Goal: Information Seeking & Learning: Learn about a topic

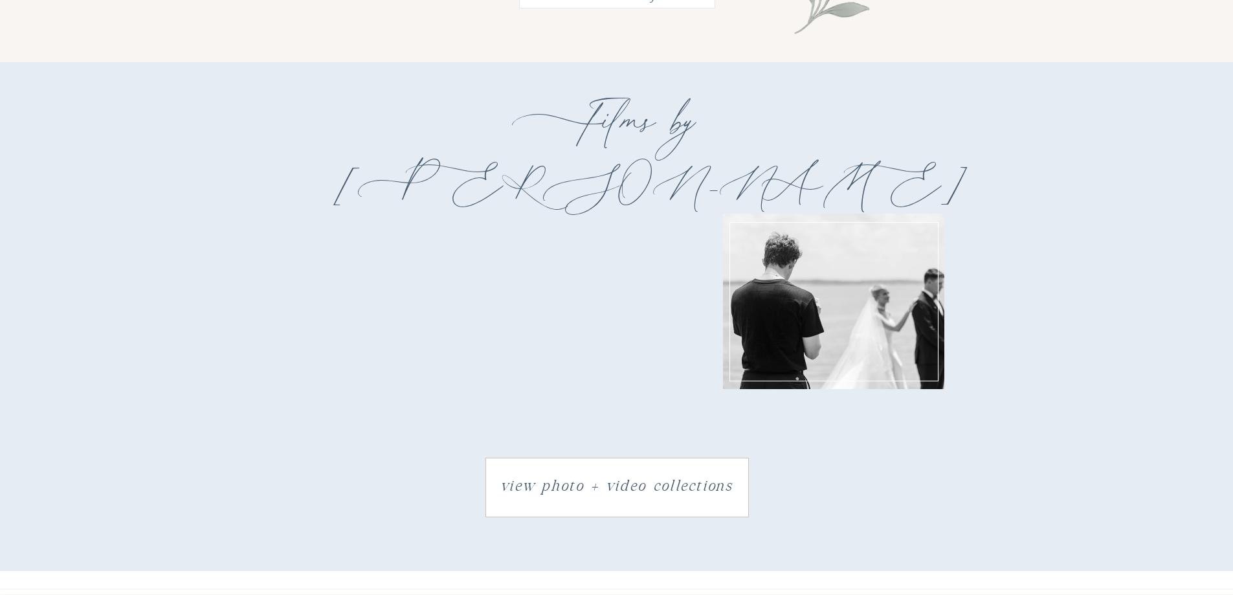
scroll to position [1941, 0]
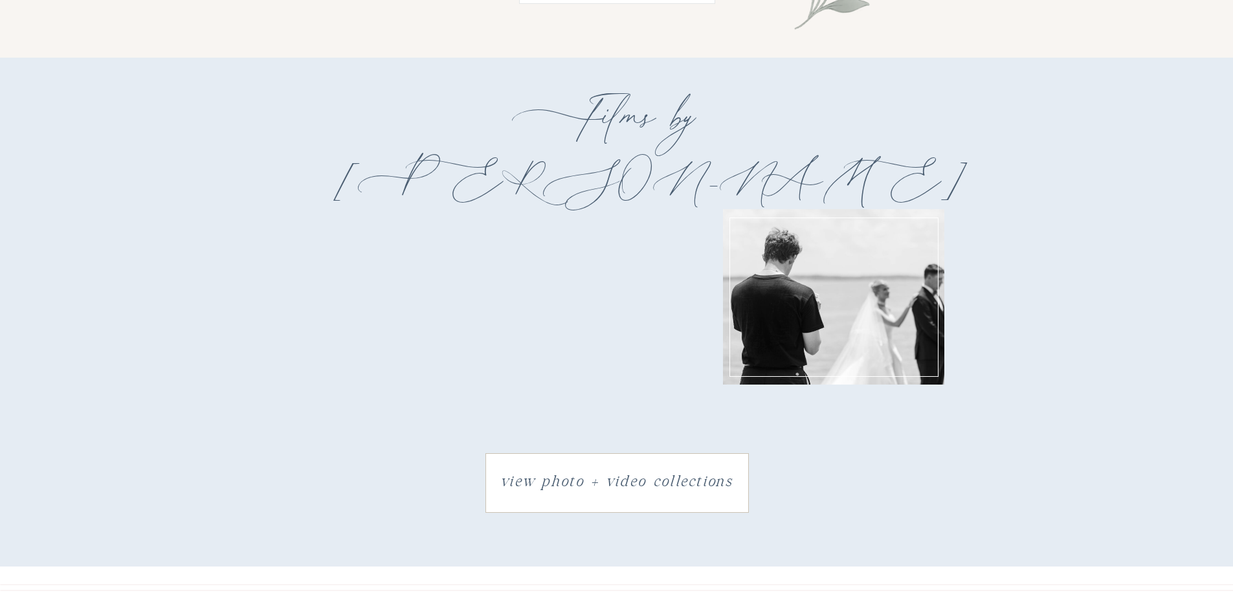
click at [626, 475] on h3 "view photo + video collections" at bounding box center [617, 482] width 256 height 29
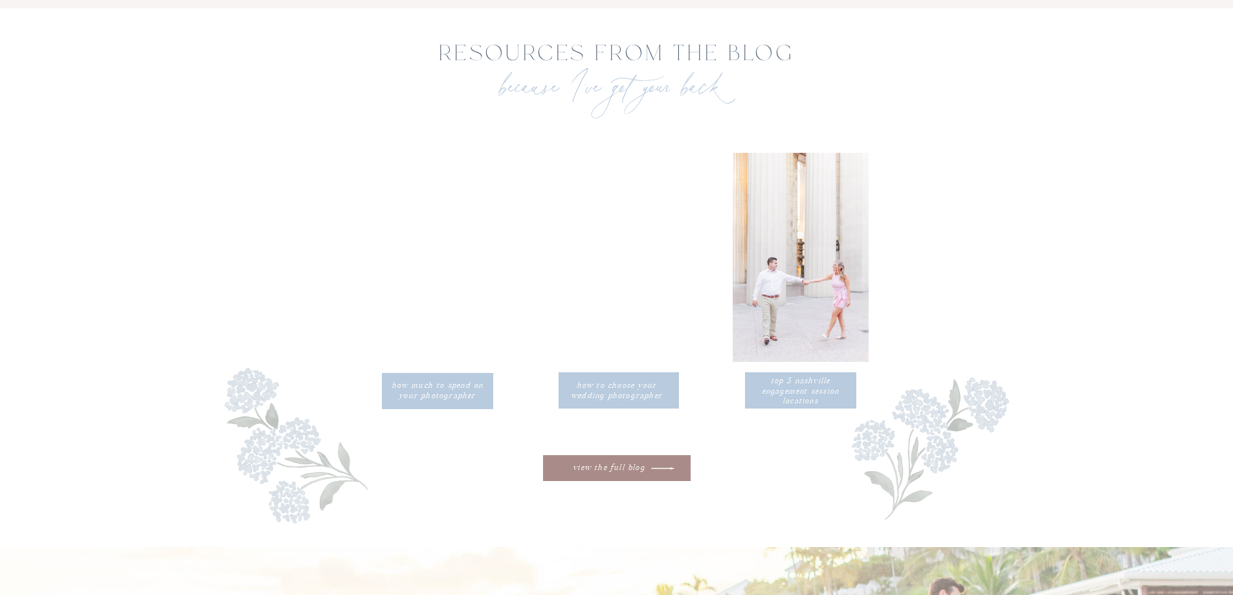
scroll to position [4134, 0]
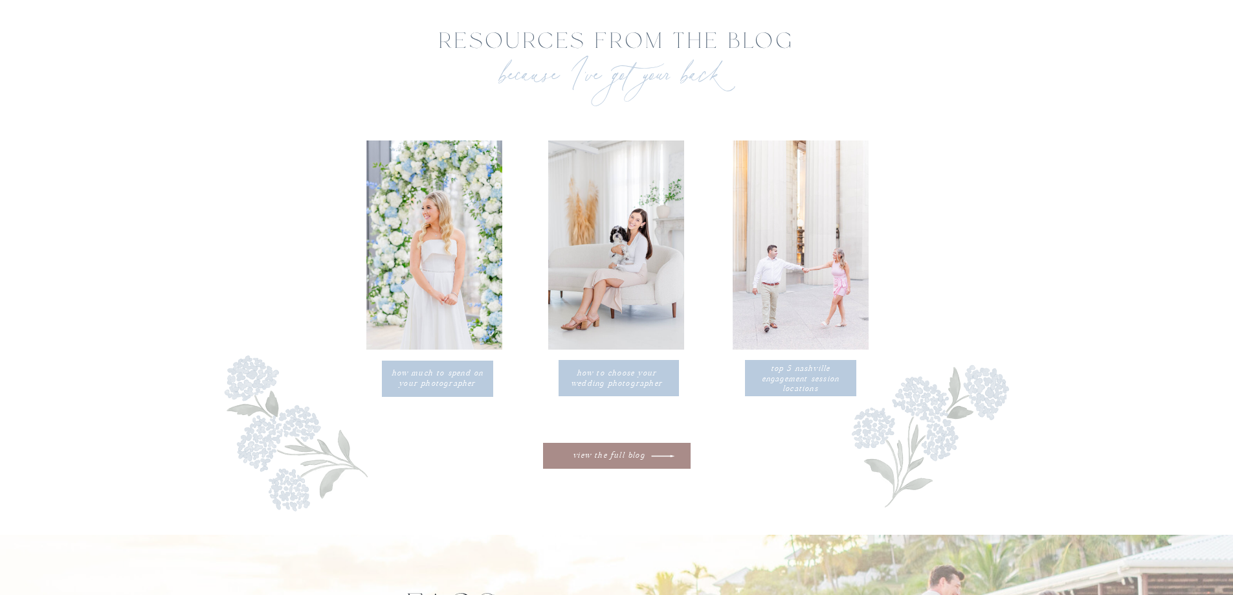
click at [429, 382] on p "how much to spend on your photographer" at bounding box center [438, 378] width 100 height 21
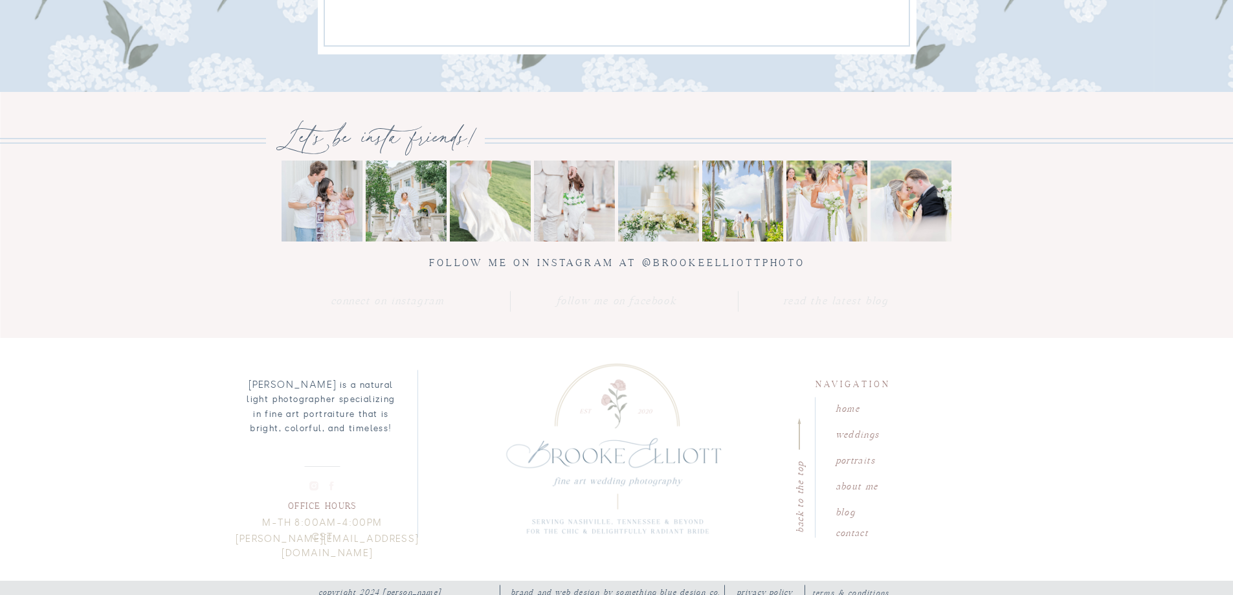
scroll to position [2396, 0]
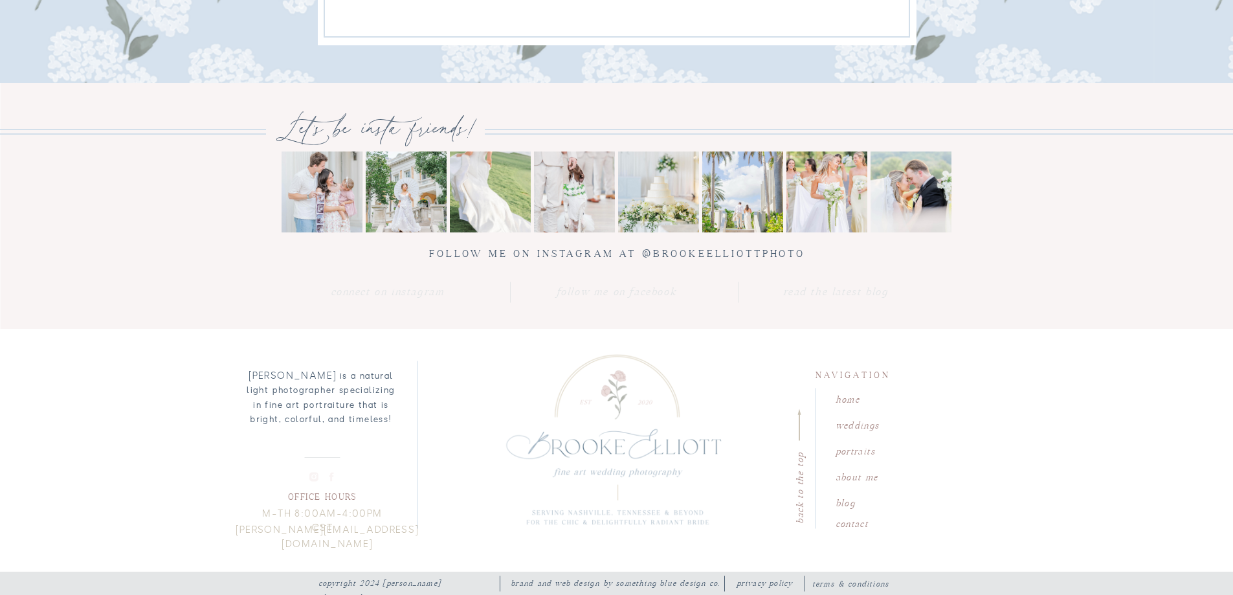
click at [857, 448] on nav "portraits" at bounding box center [872, 449] width 74 height 12
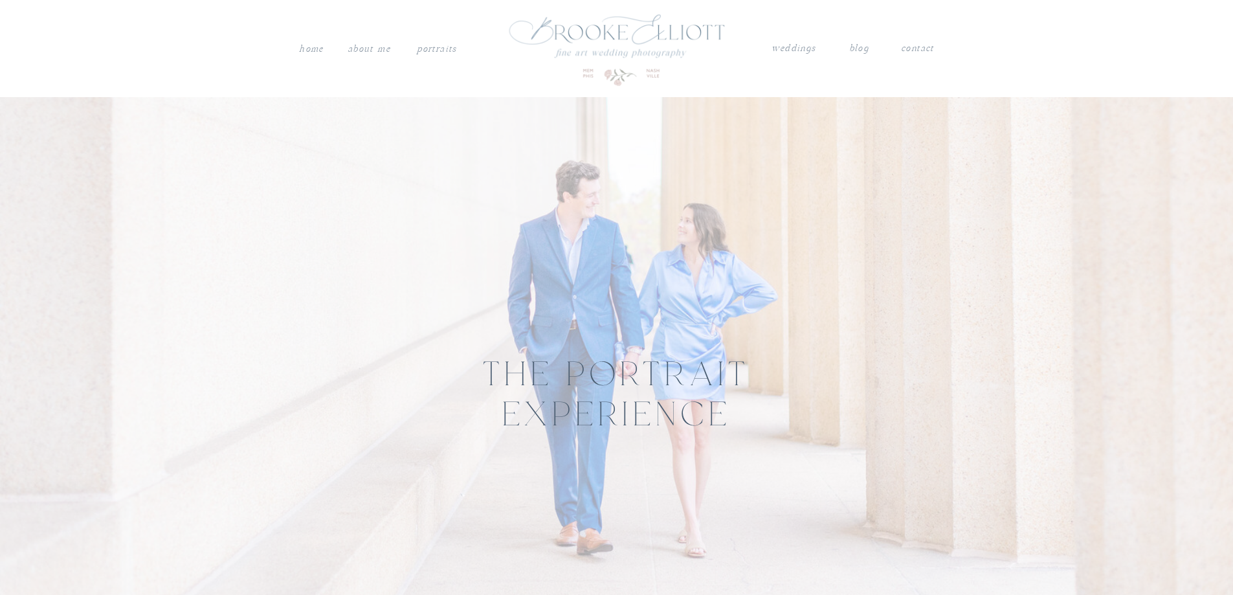
click at [799, 49] on nav "weddings" at bounding box center [793, 48] width 45 height 17
